Goal: Transaction & Acquisition: Subscribe to service/newsletter

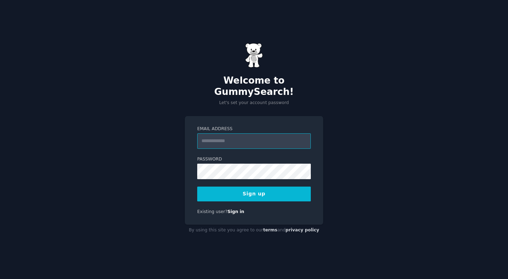
paste input "**********"
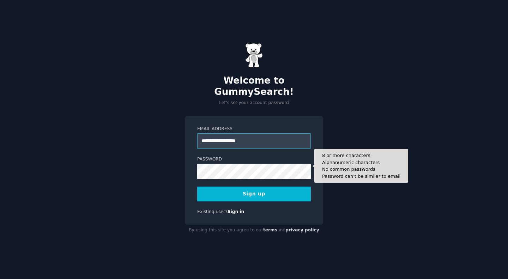
type input "**********"
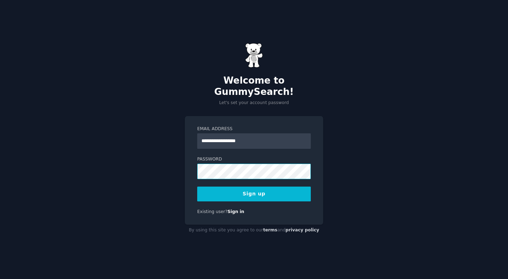
click at [181, 169] on div "**********" at bounding box center [254, 139] width 508 height 279
click at [273, 187] on button "Sign up" at bounding box center [254, 194] width 114 height 15
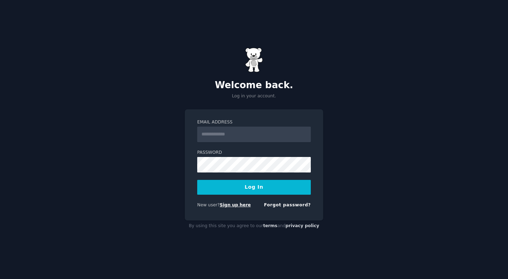
click at [237, 207] on link "Sign up here" at bounding box center [235, 204] width 31 height 5
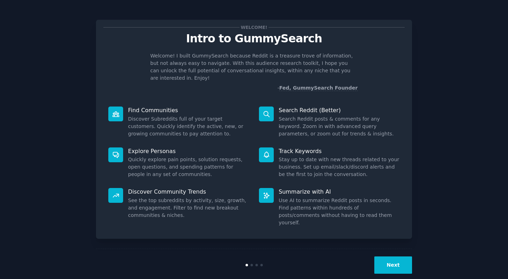
click at [389, 261] on button "Next" at bounding box center [393, 264] width 38 height 17
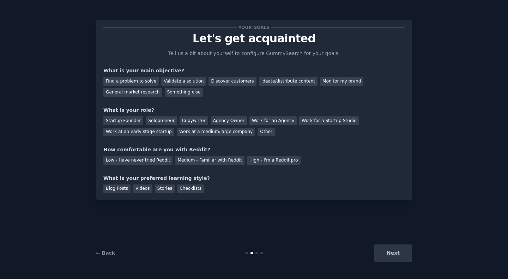
click at [390, 256] on div "Next" at bounding box center [359, 252] width 105 height 17
click at [144, 84] on div "Find a problem to solve" at bounding box center [130, 81] width 55 height 9
click at [191, 83] on div "Validate a solution" at bounding box center [183, 81] width 45 height 9
click at [251, 76] on div "Find a problem to solve Validate a solution Discover customers Ideate/distribut…" at bounding box center [253, 85] width 301 height 22
drag, startPoint x: 223, startPoint y: 120, endPoint x: 211, endPoint y: 123, distance: 12.2
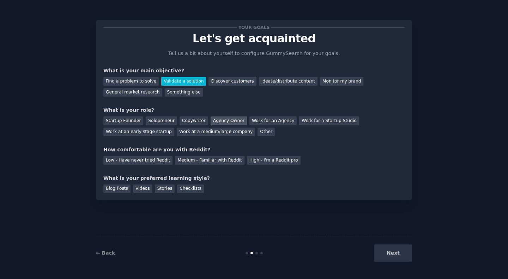
click at [221, 121] on div "Agency Owner" at bounding box center [229, 120] width 36 height 9
click at [180, 123] on div "Copywriter" at bounding box center [194, 120] width 29 height 9
click at [138, 163] on div "Low - Have never tried Reddit" at bounding box center [137, 160] width 69 height 9
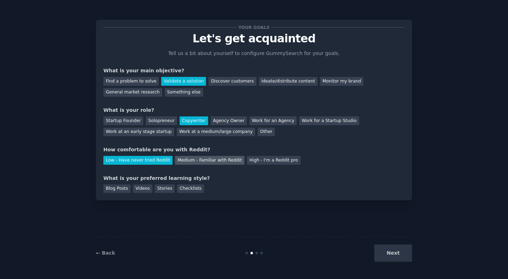
click at [214, 162] on div "Medium - Familiar with Reddit" at bounding box center [209, 160] width 69 height 9
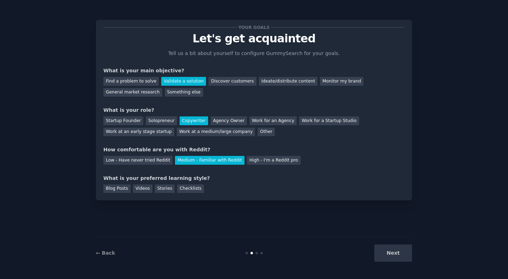
click at [172, 158] on div "Low - Have never tried Reddit Medium - Familiar with Reddit High - I'm a Reddit…" at bounding box center [253, 158] width 301 height 11
click at [266, 159] on div "High - I'm a Reddit pro" at bounding box center [274, 160] width 54 height 9
click at [394, 255] on div "Next" at bounding box center [359, 252] width 105 height 17
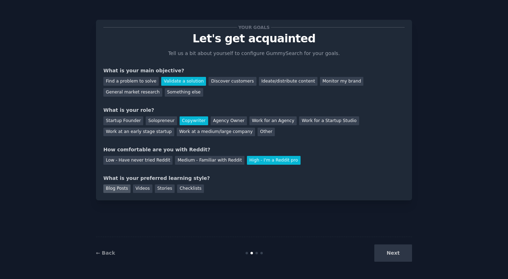
click at [118, 192] on div "Blog Posts" at bounding box center [116, 188] width 27 height 9
click at [133, 189] on div "Videos" at bounding box center [142, 188] width 19 height 9
click at [119, 187] on div "Blog Posts" at bounding box center [116, 188] width 27 height 9
click at [409, 252] on button "Next" at bounding box center [393, 252] width 38 height 17
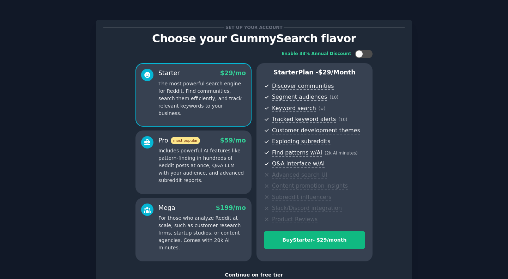
scroll to position [49, 0]
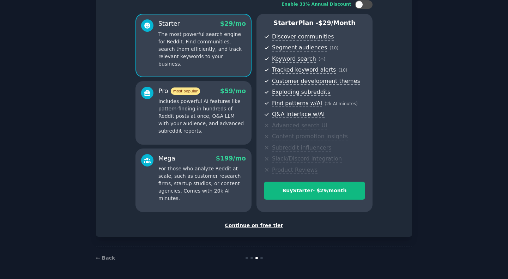
click at [260, 228] on div "Continue on free tier" at bounding box center [253, 225] width 301 height 7
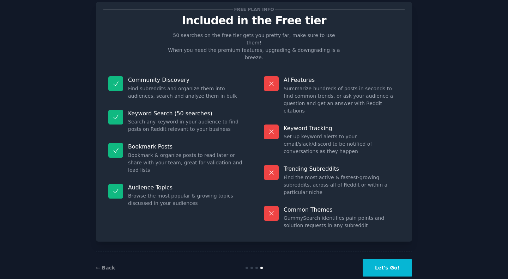
click at [386, 259] on button "Let's Go!" at bounding box center [387, 267] width 49 height 17
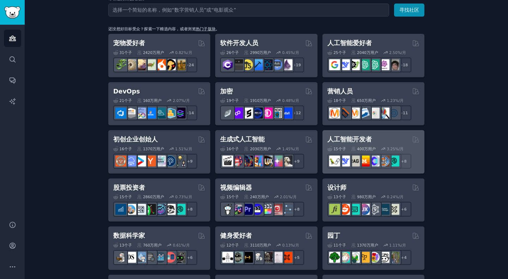
scroll to position [141, 0]
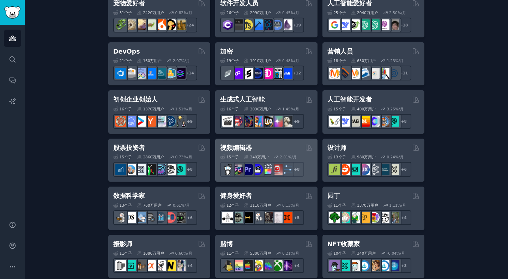
click at [261, 151] on div "视频编辑器" at bounding box center [266, 148] width 92 height 9
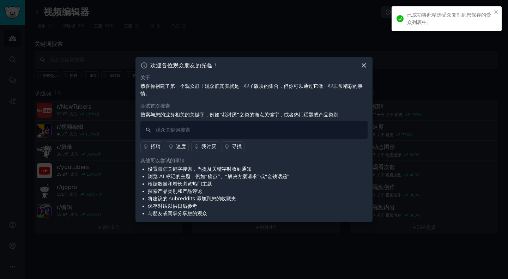
click at [365, 65] on icon at bounding box center [363, 65] width 7 height 7
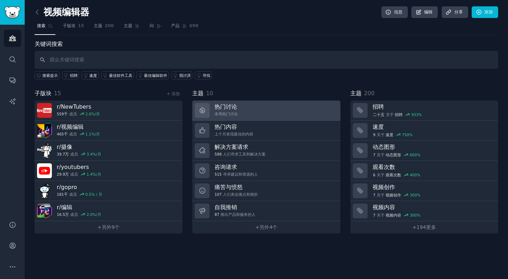
click at [255, 105] on link "热门讨论 本周热门讨论" at bounding box center [266, 111] width 148 height 20
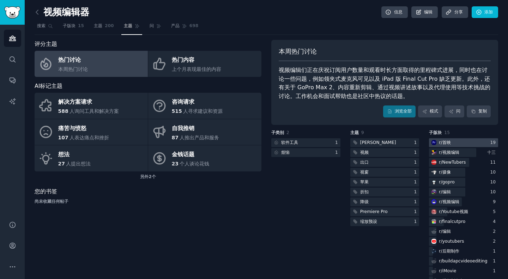
click at [445, 145] on font "首映" at bounding box center [446, 142] width 8 height 5
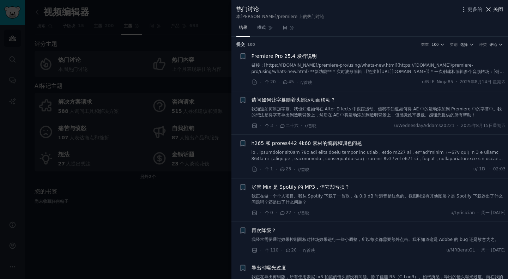
click at [490, 13] on div "更多的 关闭" at bounding box center [481, 9] width 43 height 9
click at [491, 12] on icon at bounding box center [488, 9] width 7 height 7
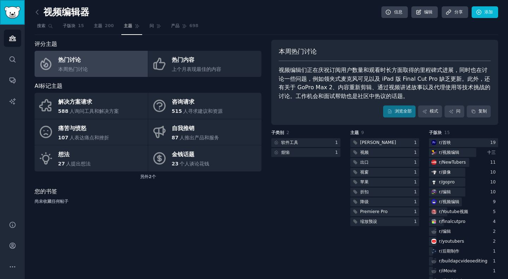
click at [12, 22] on link "侧边栏" at bounding box center [12, 12] width 25 height 25
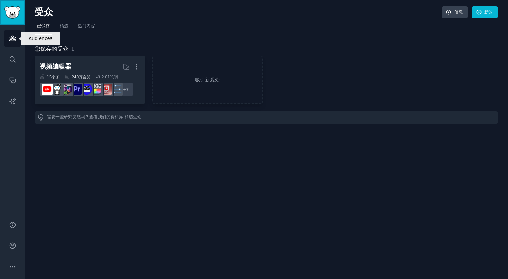
click at [6, 11] on img "侧边栏" at bounding box center [12, 12] width 16 height 12
click at [15, 250] on link "帐户" at bounding box center [12, 245] width 17 height 17
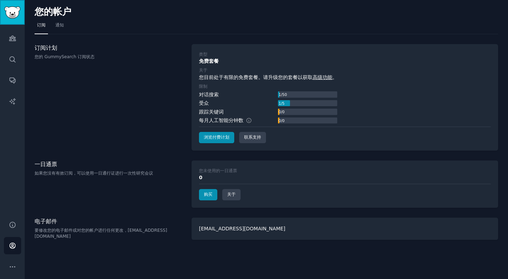
click at [3, 11] on link "侧边栏" at bounding box center [12, 12] width 25 height 25
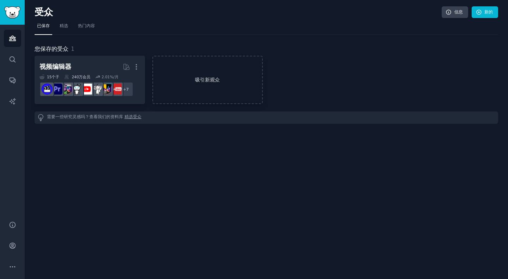
click at [208, 65] on link "吸引新观众" at bounding box center [207, 80] width 110 height 48
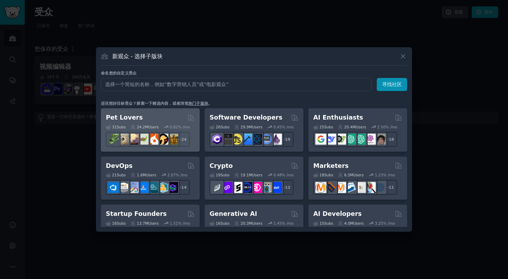
click at [161, 121] on div "Pet Lovers" at bounding box center [150, 117] width 89 height 9
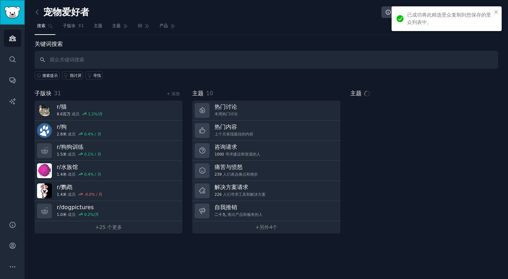
click at [10, 8] on img "侧边栏" at bounding box center [12, 12] width 16 height 12
